Goal: Information Seeking & Learning: Compare options

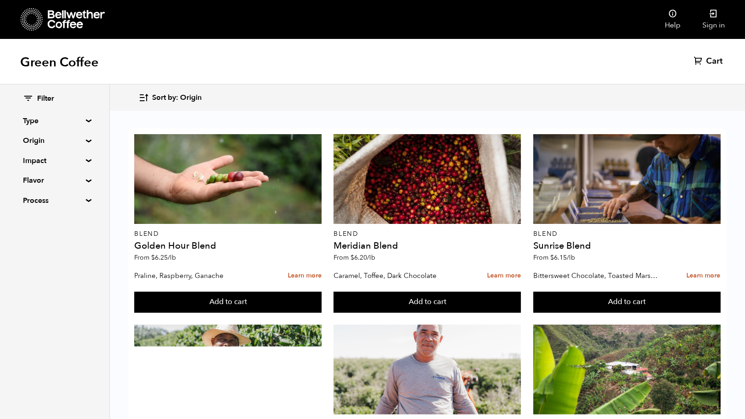
scroll to position [845, 0]
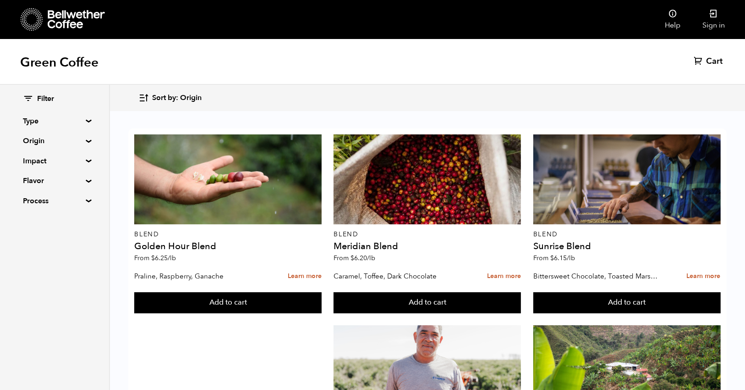
scroll to position [798, 0]
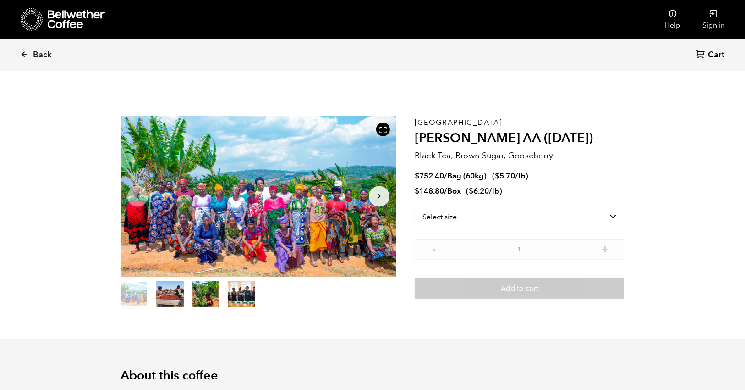
scroll to position [399, 488]
click at [447, 217] on select "Select size Bag (60kg) (132 lbs) Box (24 lbs)" at bounding box center [520, 217] width 210 height 22
select select "bag-3"
click at [415, 206] on select "Select size Bag (60kg) (132 lbs) Box (24 lbs)" at bounding box center [520, 217] width 210 height 22
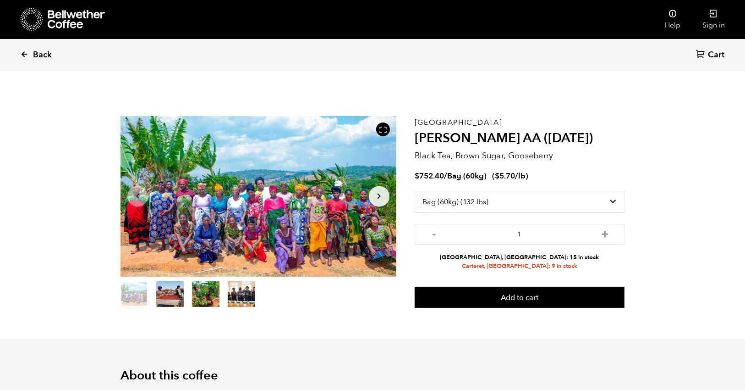
click at [37, 57] on span "Back" at bounding box center [42, 54] width 19 height 11
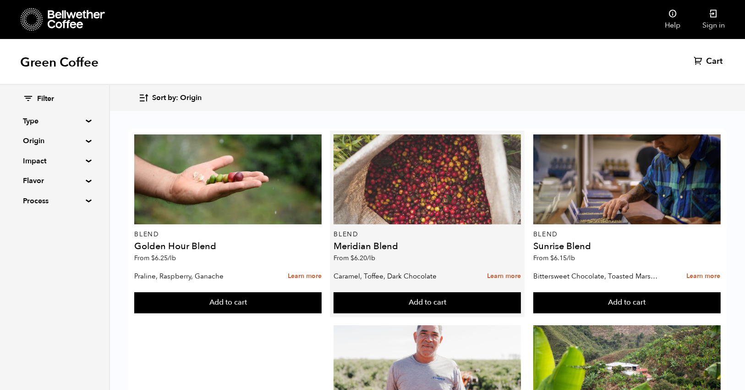
click at [412, 170] on div at bounding box center [427, 179] width 187 height 90
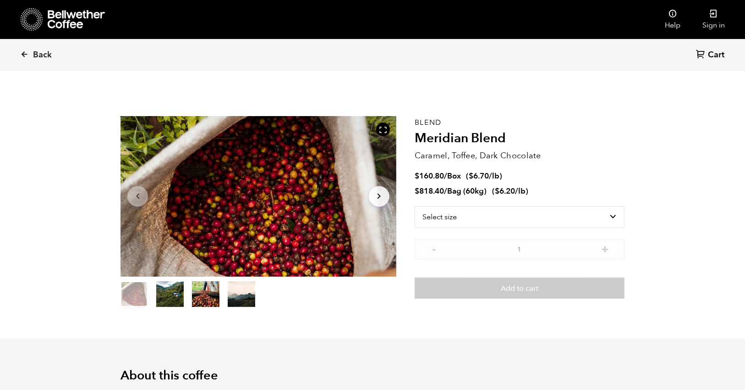
scroll to position [399, 488]
click at [451, 219] on select "Select size Bag (60kg) (132 lbs) Box (24 lbs)" at bounding box center [520, 217] width 210 height 22
select select "bag-3"
click at [415, 206] on select "Select size Bag (60kg) (132 lbs) Box (24 lbs)" at bounding box center [520, 217] width 210 height 22
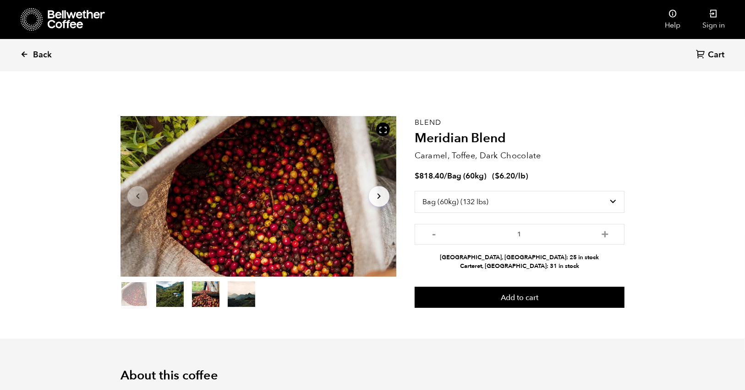
click at [24, 62] on link "Back" at bounding box center [48, 54] width 57 height 31
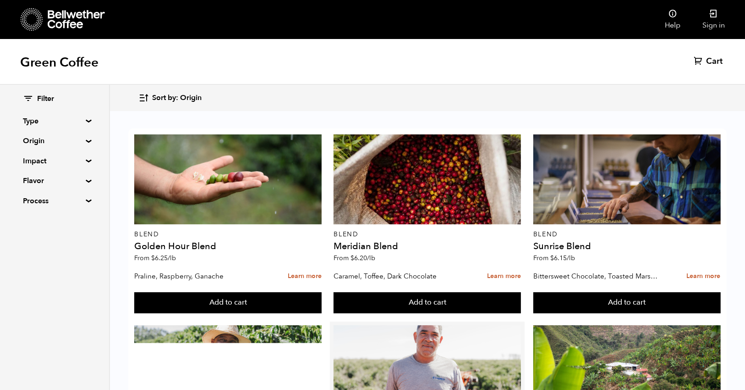
scroll to position [439, 0]
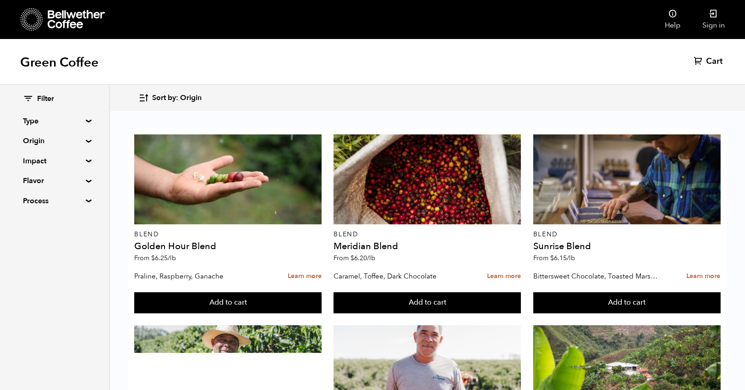
drag, startPoint x: 334, startPoint y: 217, endPoint x: 460, endPoint y: 217, distance: 126.0
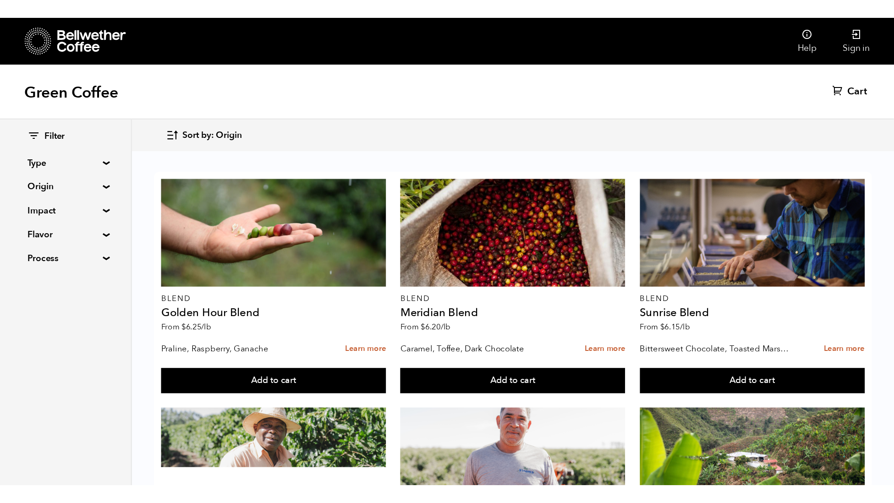
scroll to position [149, 0]
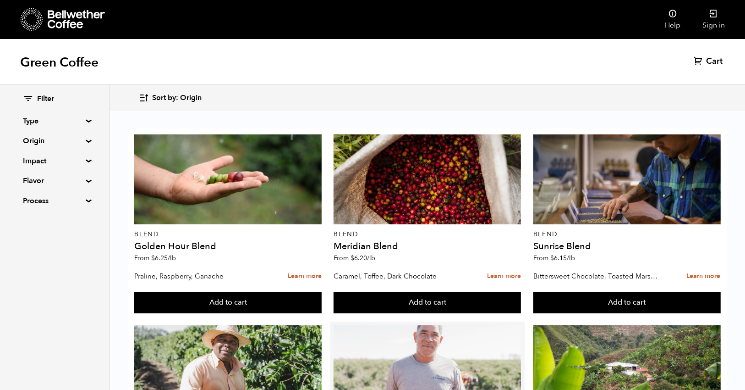
click at [419, 325] on div at bounding box center [427, 370] width 187 height 90
click at [403, 325] on div at bounding box center [427, 370] width 187 height 90
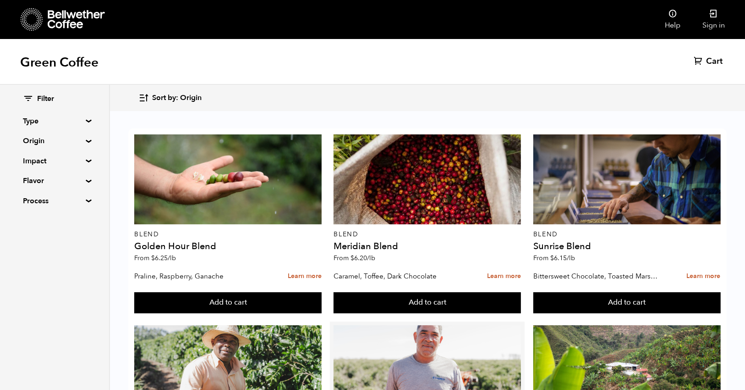
click at [414, 325] on div "Brazil Parceiros do Cafe (AUG 25) From $ 6.15 /lb" at bounding box center [427, 391] width 187 height 132
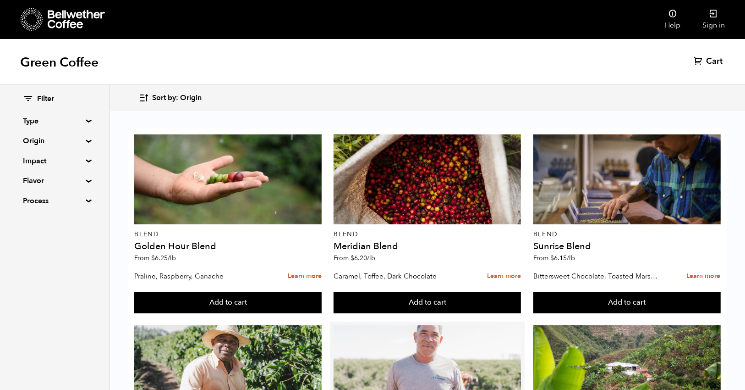
click at [414, 325] on div at bounding box center [427, 370] width 187 height 90
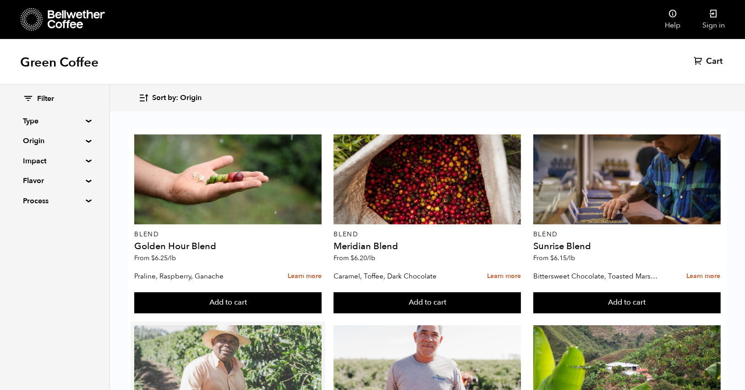
click at [216, 325] on div at bounding box center [227, 370] width 187 height 90
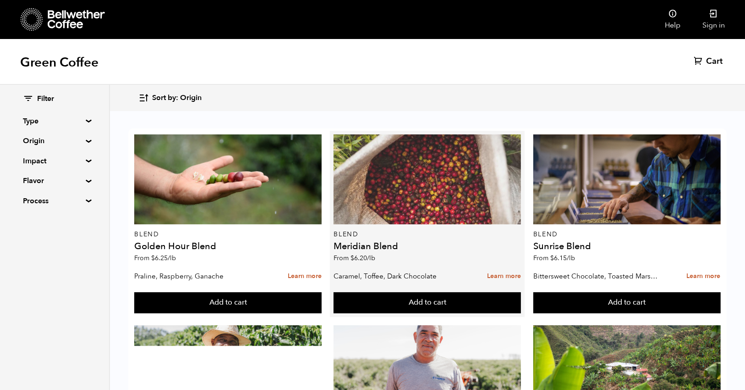
scroll to position [171, 0]
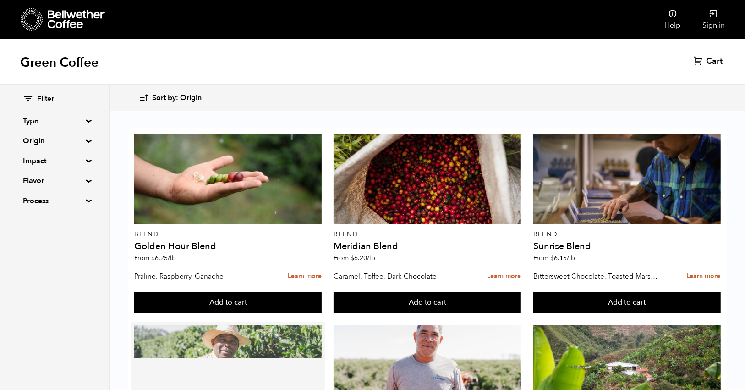
click at [198, 325] on div at bounding box center [227, 370] width 187 height 90
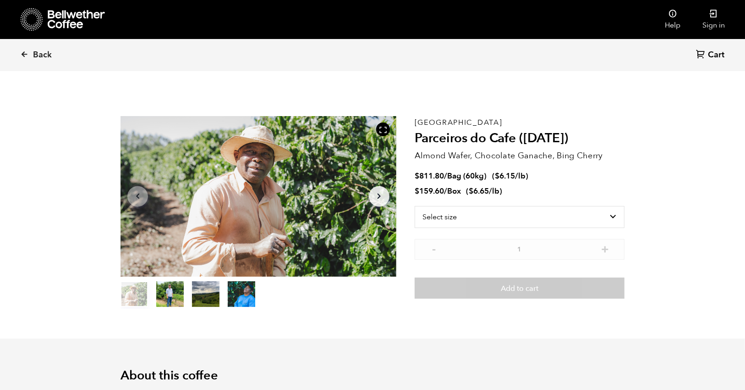
scroll to position [399, 488]
click at [38, 58] on span "Back" at bounding box center [42, 54] width 19 height 11
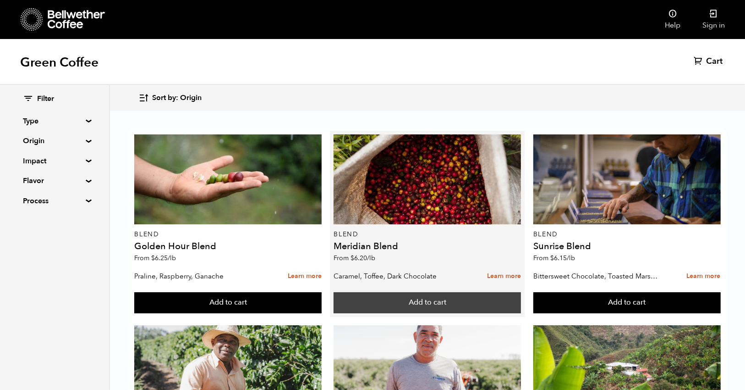
scroll to position [74, 0]
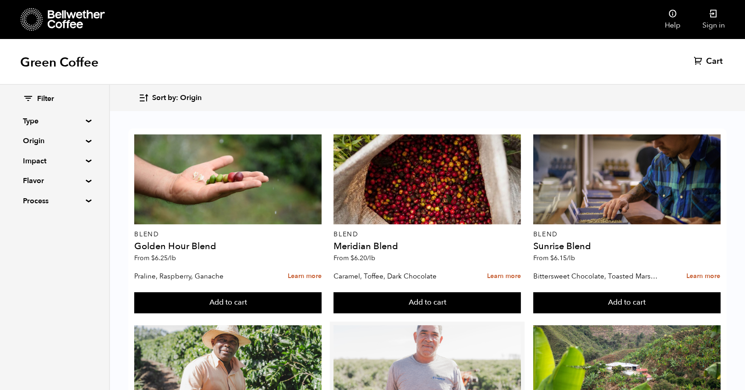
click at [442, 325] on div at bounding box center [427, 370] width 187 height 90
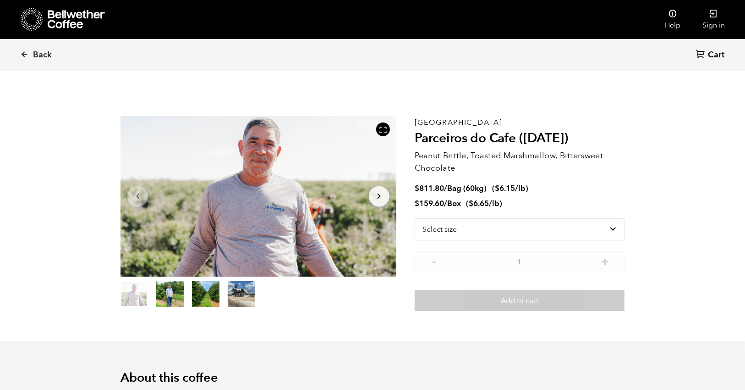
scroll to position [399, 488]
click at [472, 226] on select "Select size Bag (60kg) (132 lbs) Box (24 lbs)" at bounding box center [520, 229] width 210 height 22
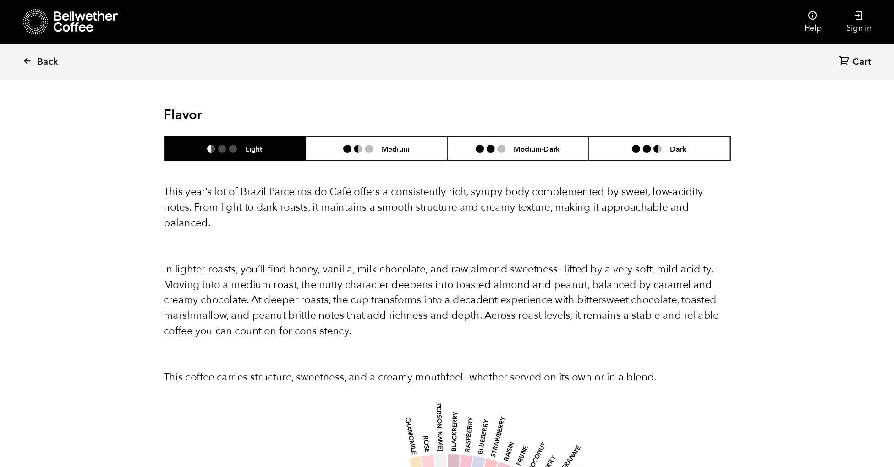
scroll to position [0, 0]
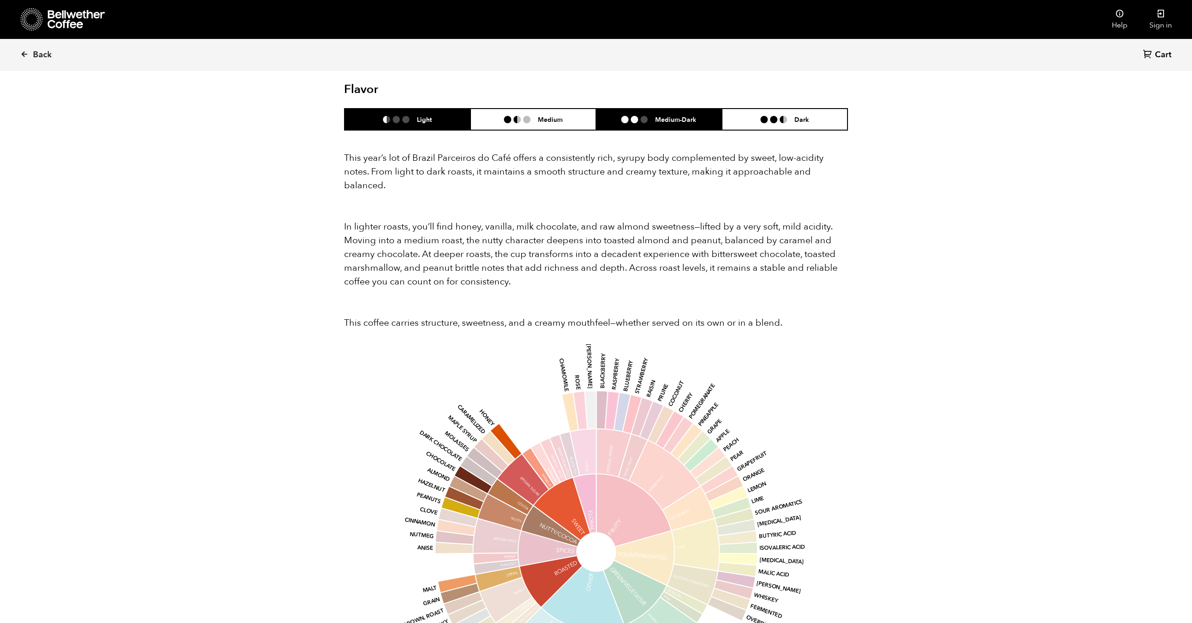
click at [683, 115] on h6 "Medium-Dark" at bounding box center [675, 119] width 41 height 8
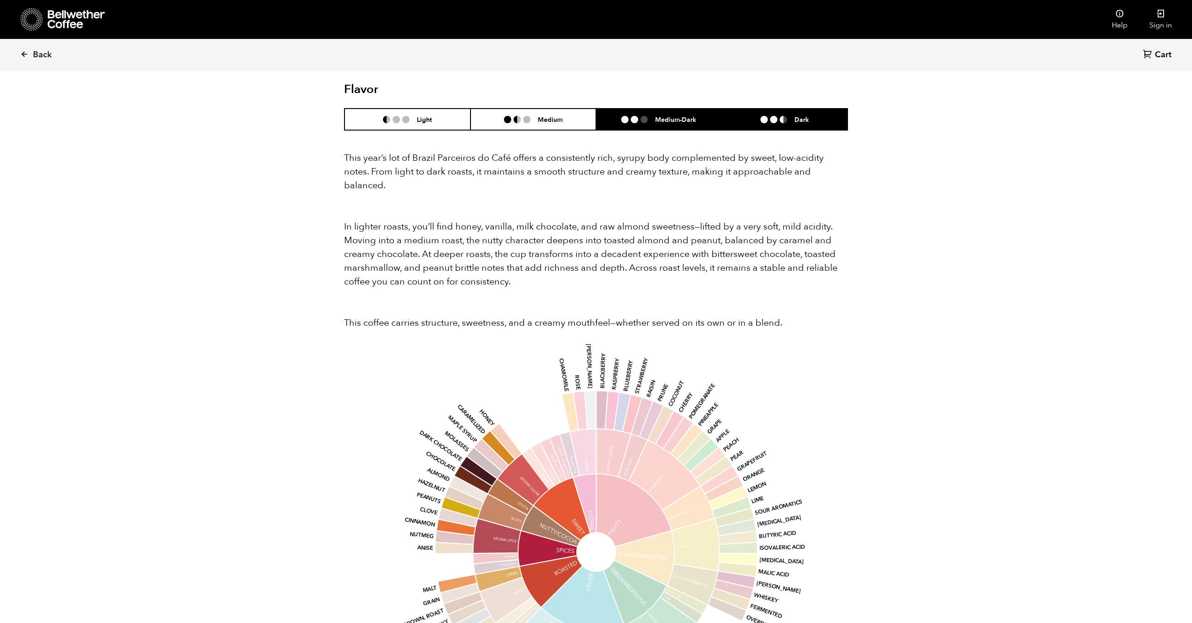
click at [745, 115] on h6 "Dark" at bounding box center [802, 119] width 15 height 8
click at [646, 116] on li at bounding box center [644, 119] width 7 height 7
click at [520, 110] on li "Medium" at bounding box center [534, 120] width 126 height 22
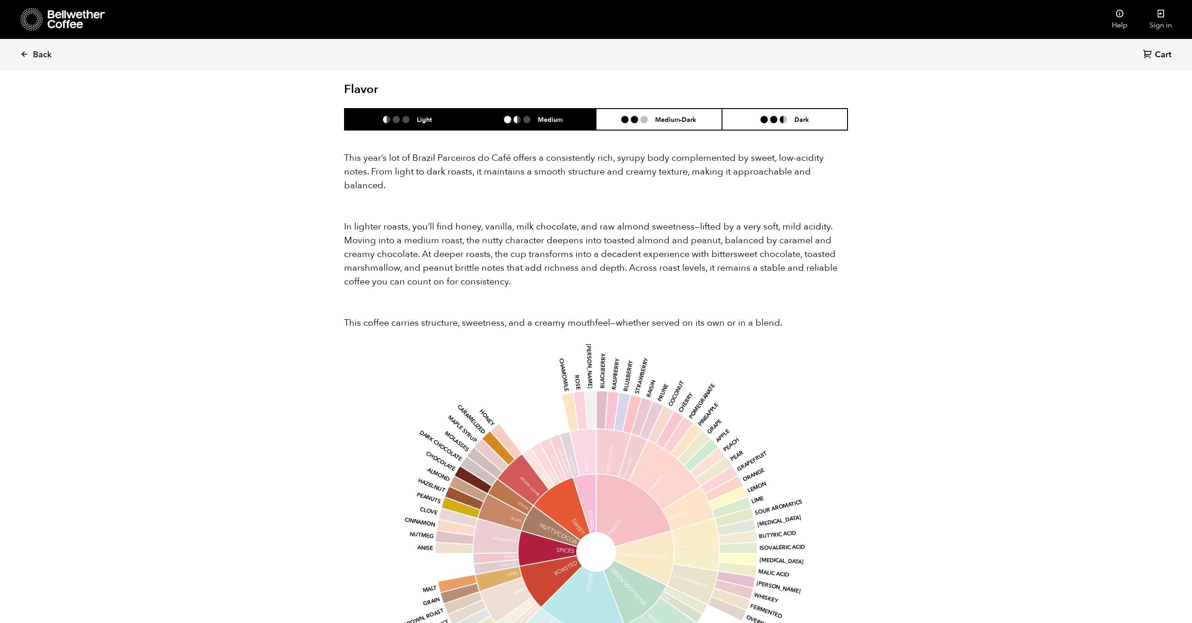
click at [422, 109] on li "Light" at bounding box center [408, 120] width 126 height 22
click at [544, 115] on h6 "Medium" at bounding box center [550, 119] width 25 height 8
click at [665, 115] on h6 "Medium-Dark" at bounding box center [675, 119] width 41 height 8
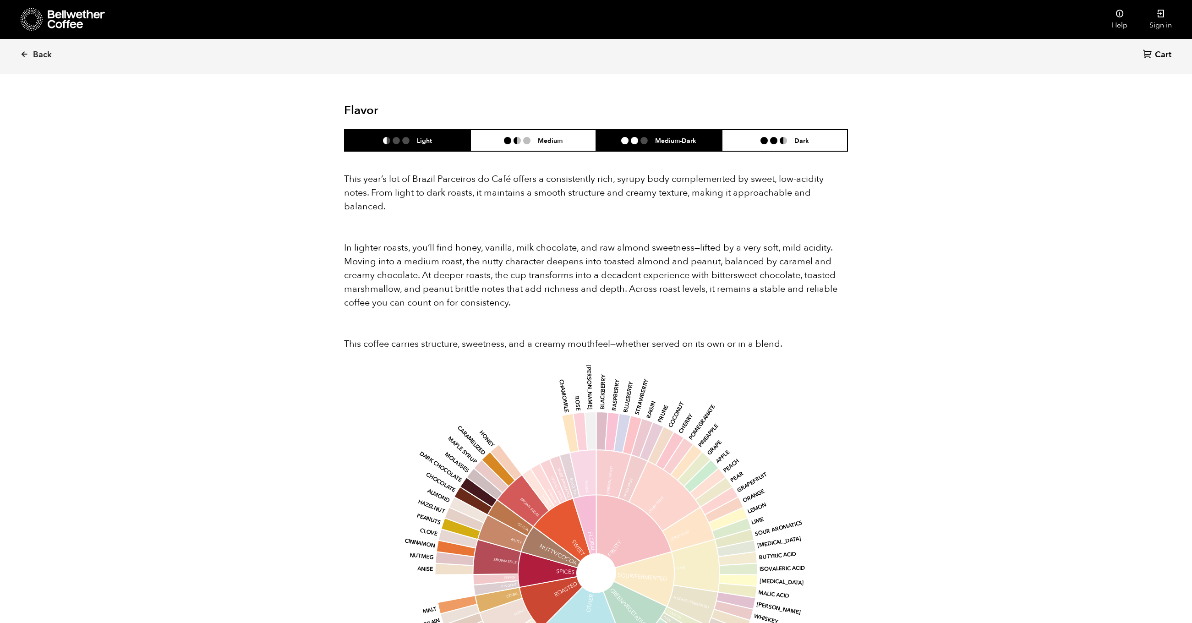
click at [420, 137] on h6 "Light" at bounding box center [424, 141] width 15 height 8
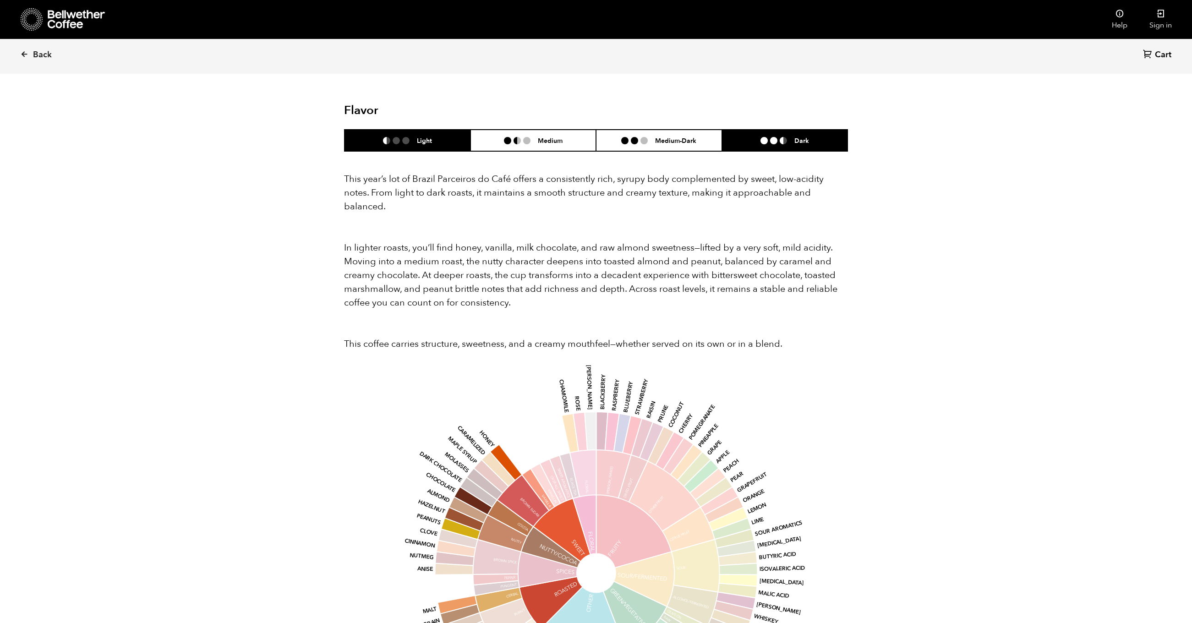
click at [745, 137] on li at bounding box center [783, 140] width 7 height 7
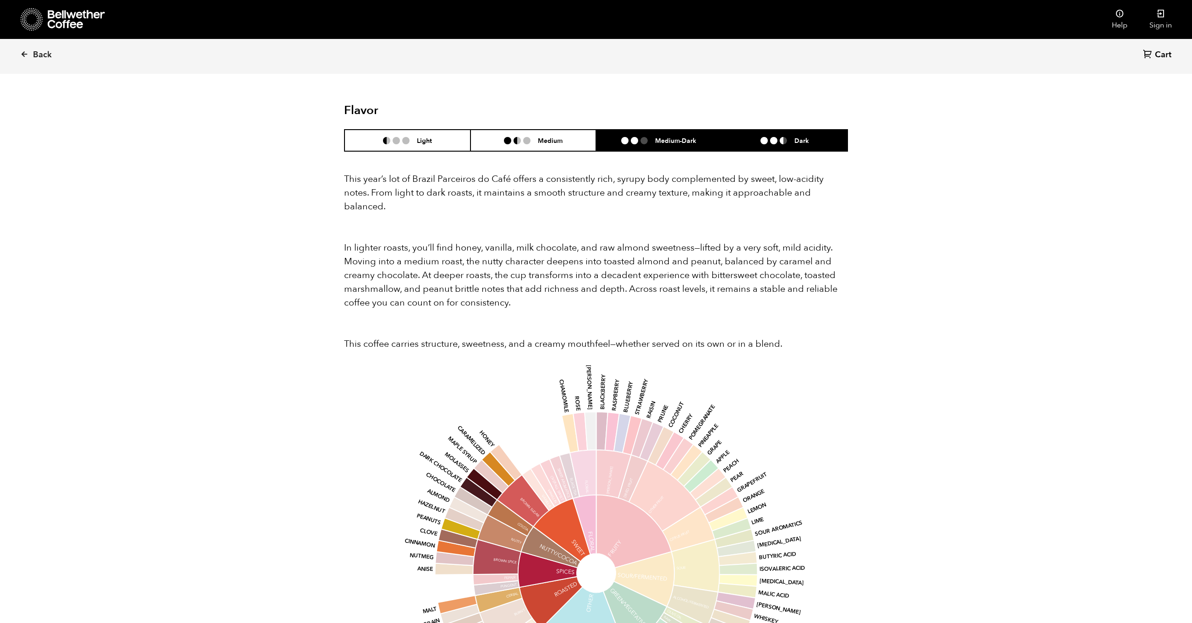
click at [680, 134] on li "Medium-Dark" at bounding box center [659, 141] width 126 height 22
click at [745, 137] on li "Dark" at bounding box center [785, 141] width 126 height 22
click at [649, 137] on ul at bounding box center [638, 140] width 34 height 7
click at [745, 130] on li "Dark" at bounding box center [785, 141] width 126 height 22
click at [642, 130] on li "Medium-Dark" at bounding box center [659, 141] width 126 height 22
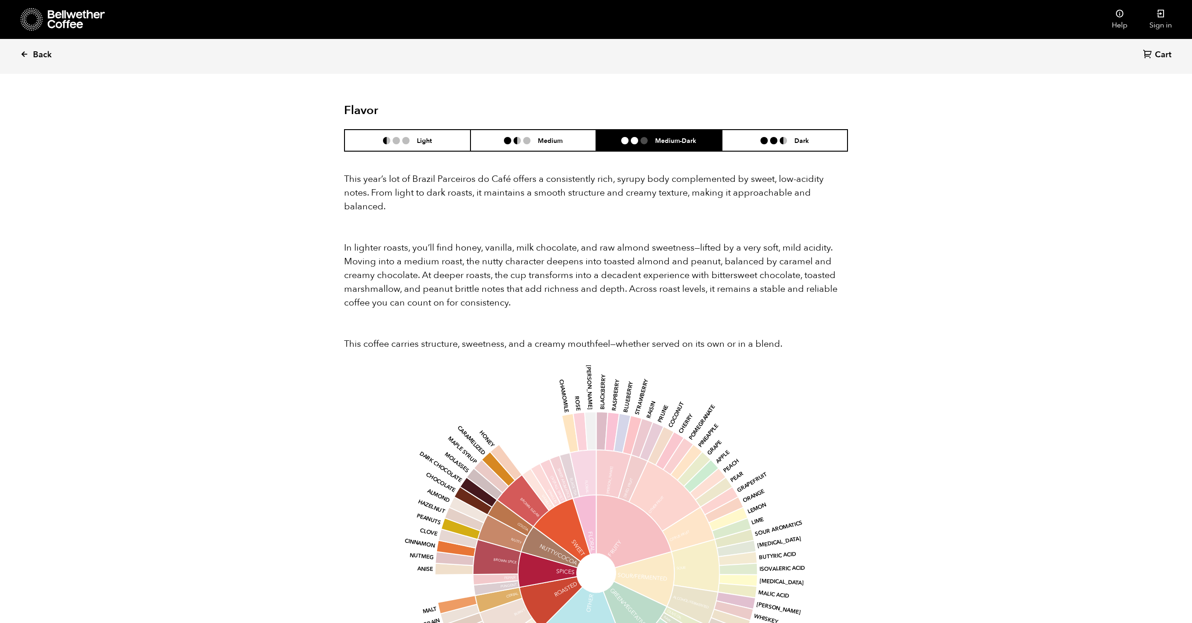
click at [30, 48] on link "Back" at bounding box center [48, 54] width 57 height 31
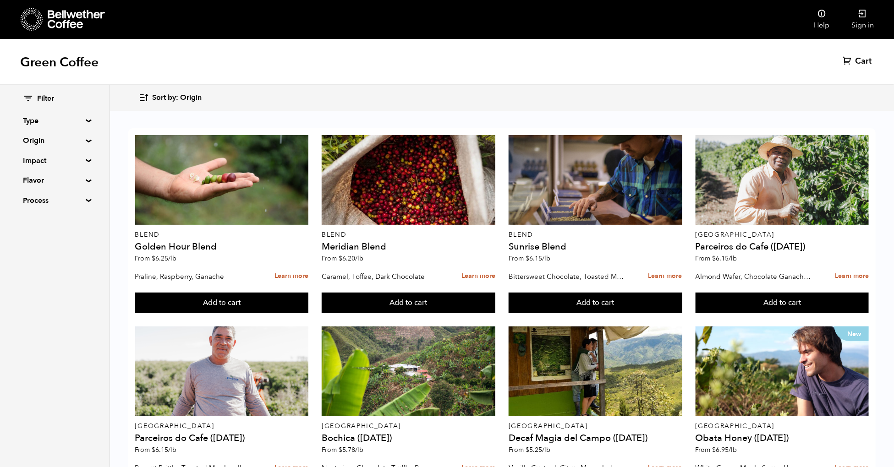
scroll to position [53, 0]
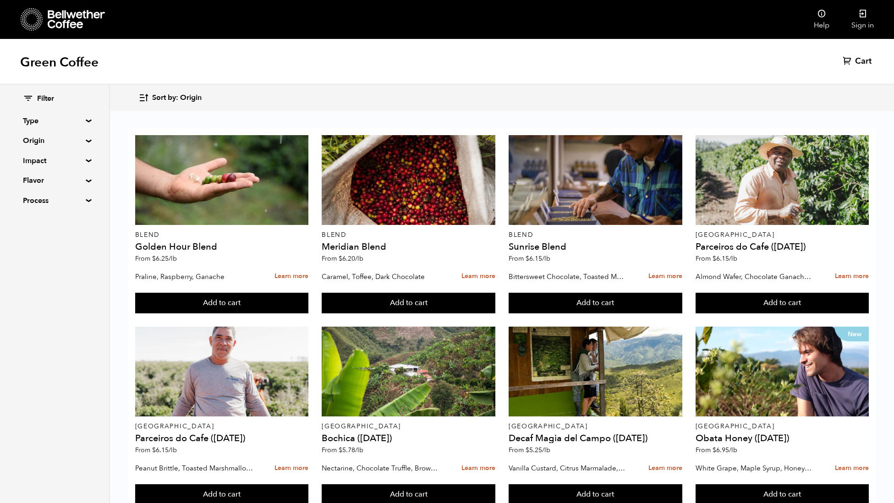
scroll to position [607, 0]
